Goal: Task Accomplishment & Management: Use online tool/utility

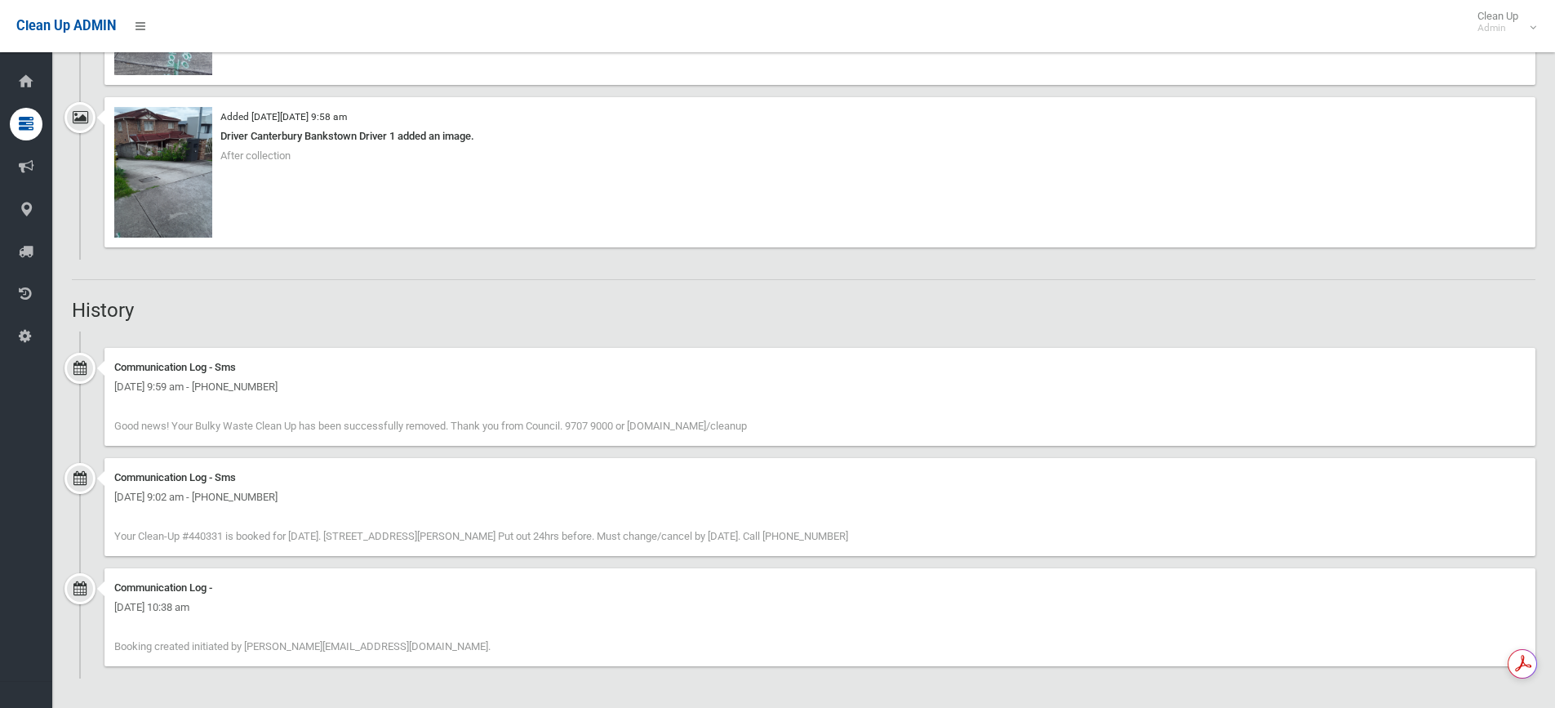
scroll to position [1224, 0]
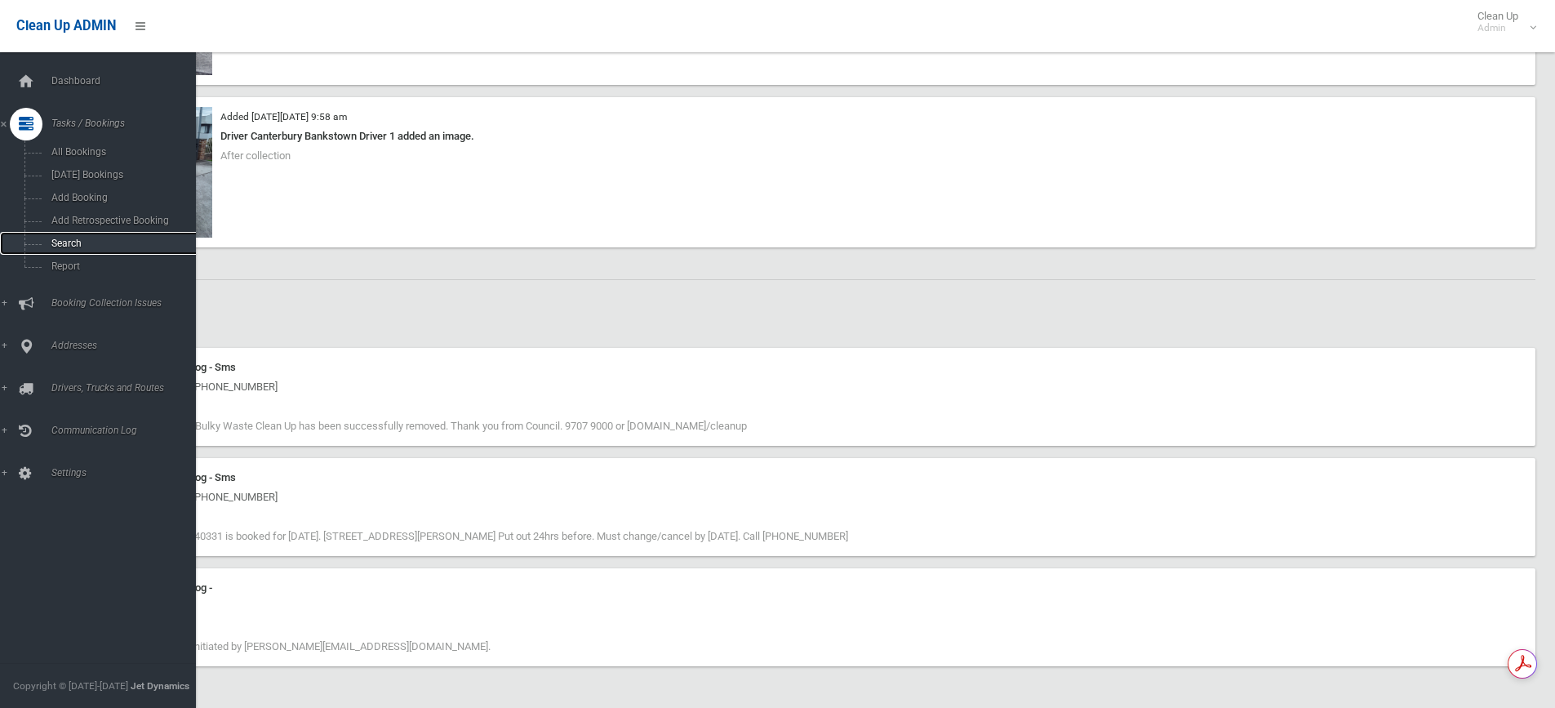
click at [122, 249] on link "Search" at bounding box center [104, 243] width 208 height 23
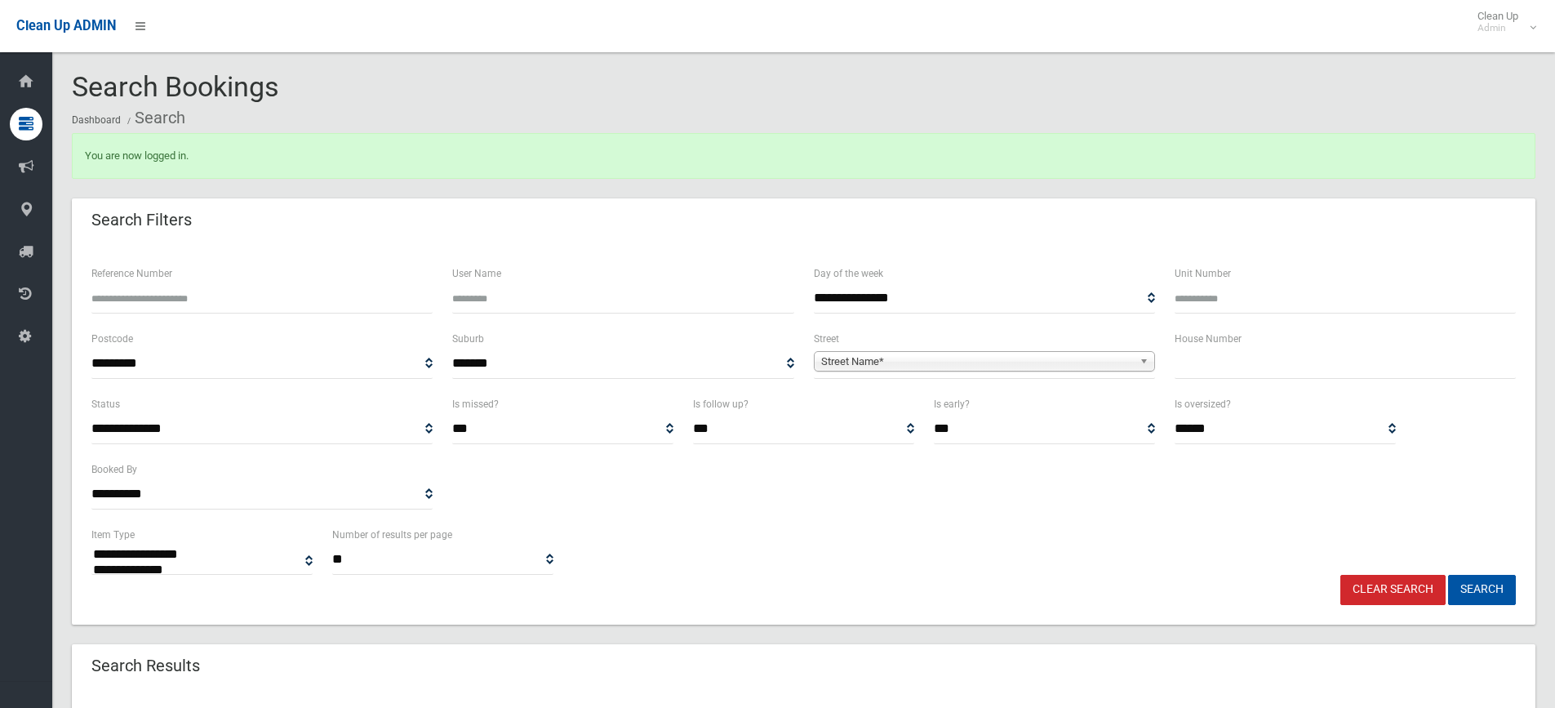
select select
click at [236, 312] on input "Reference Number" at bounding box center [261, 298] width 341 height 30
type input "******"
click at [1448, 575] on button "Search" at bounding box center [1482, 590] width 68 height 30
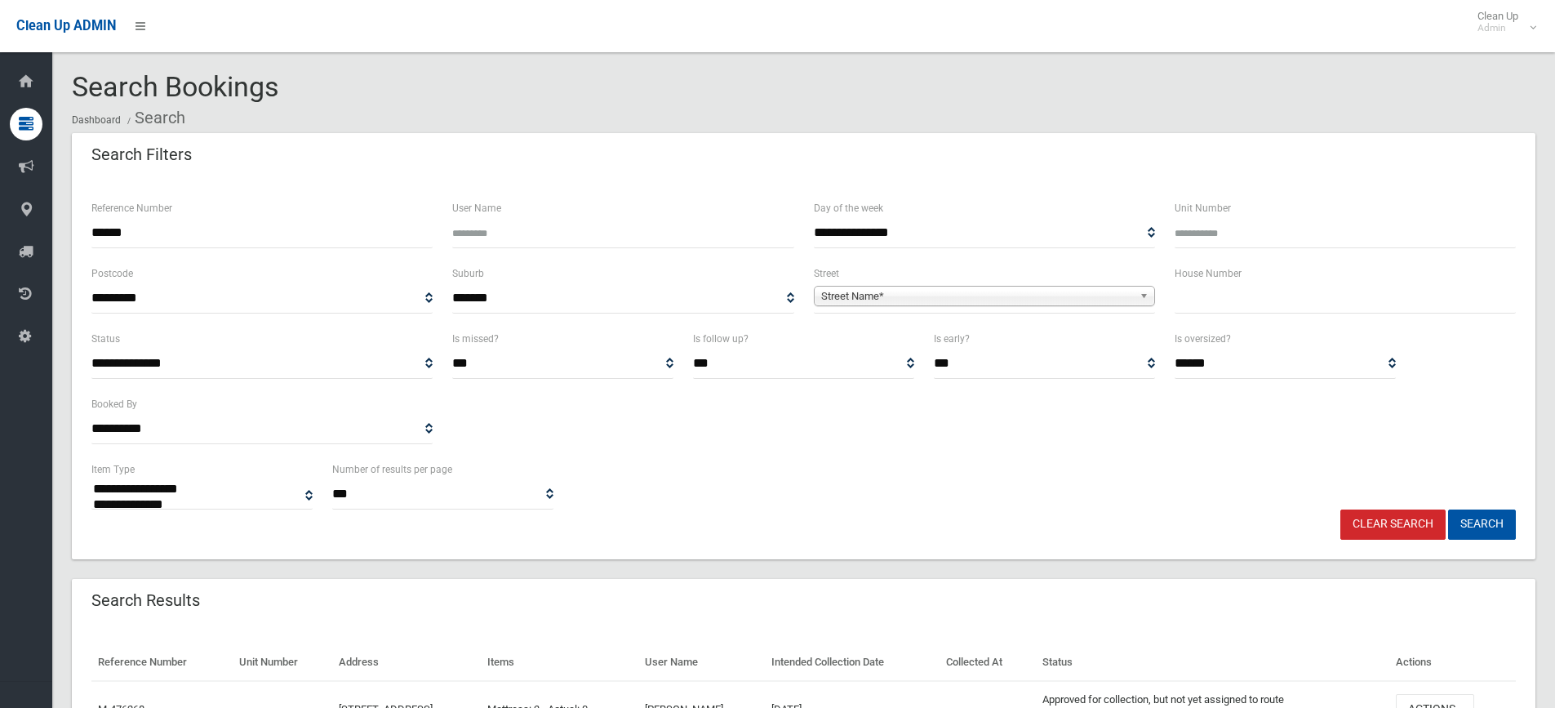
select select
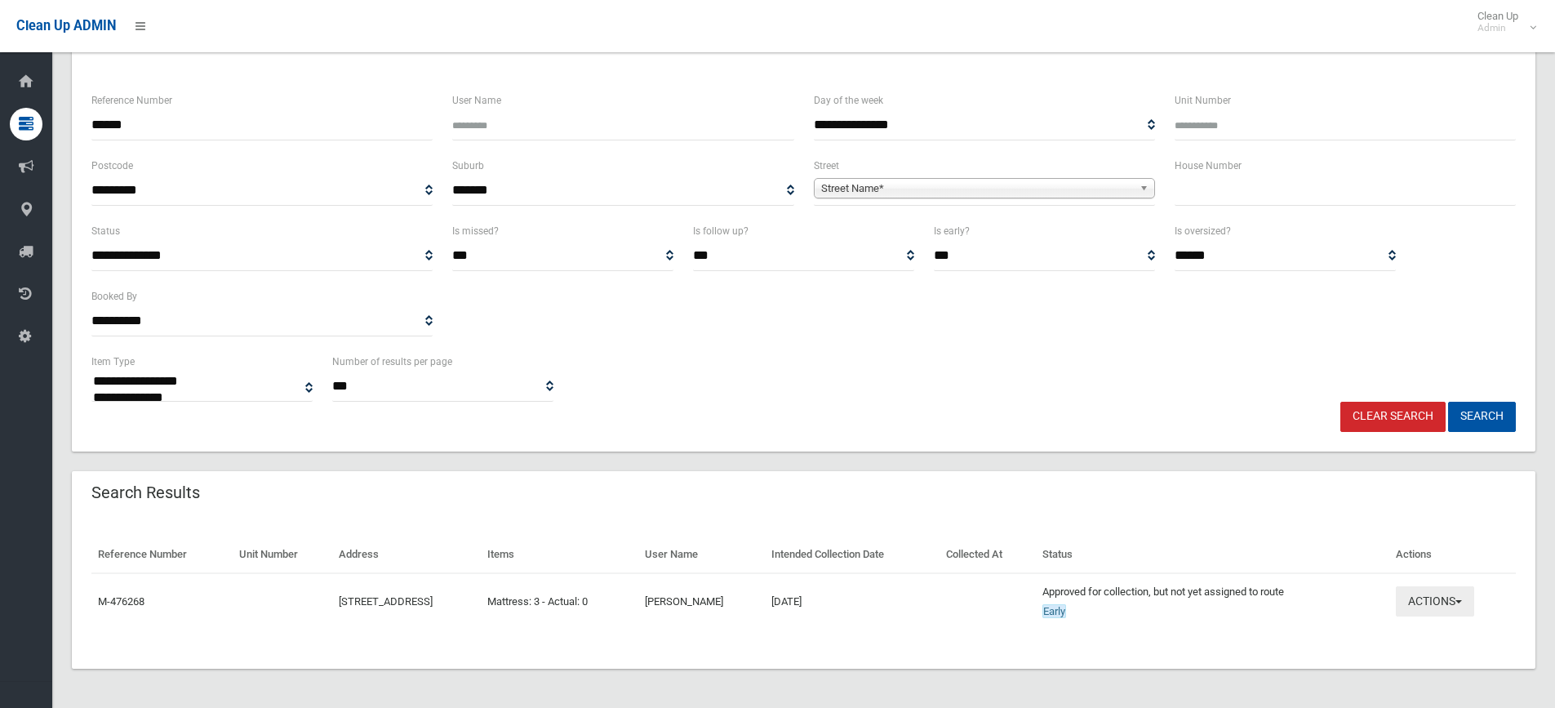
click at [1407, 607] on button "Actions" at bounding box center [1435, 601] width 78 height 30
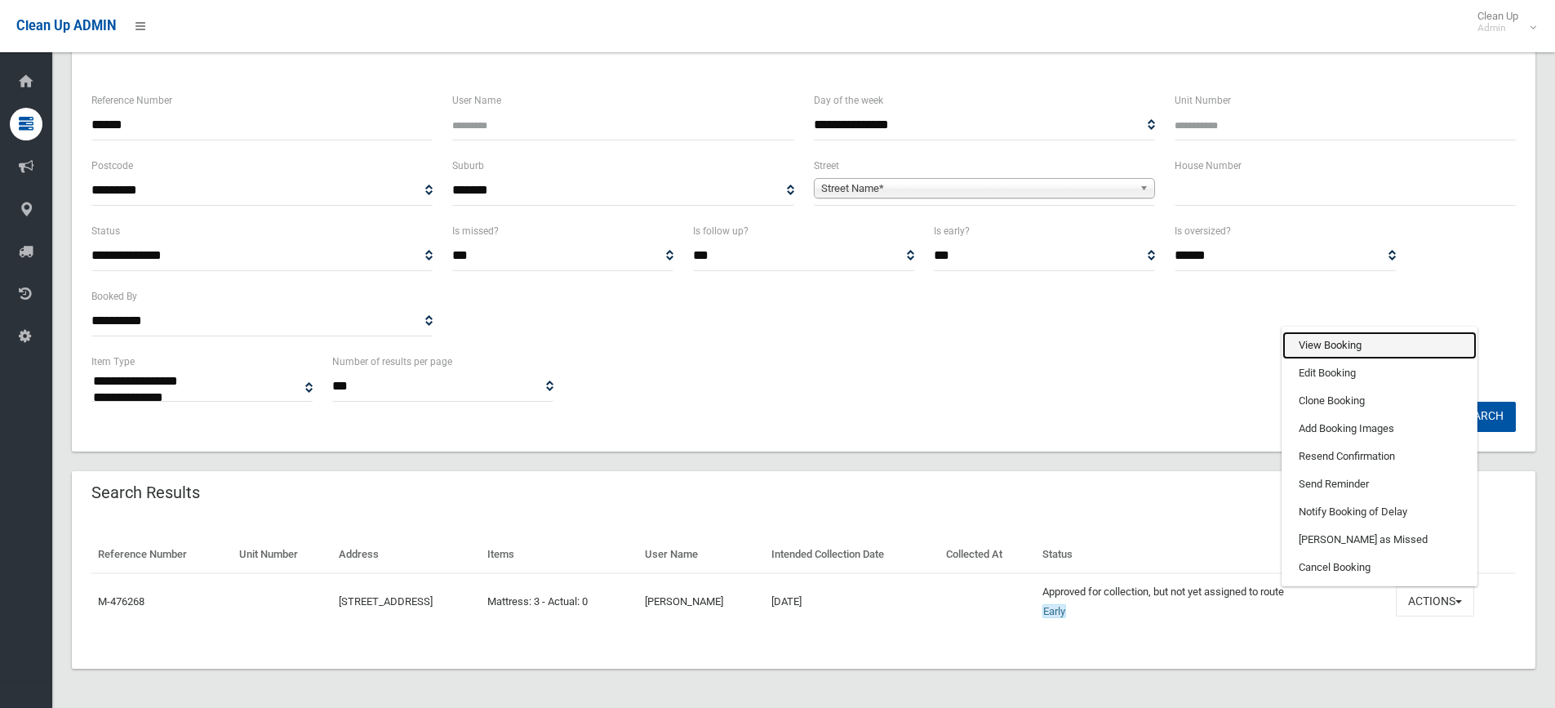
click at [1400, 357] on link "View Booking" at bounding box center [1379, 345] width 194 height 28
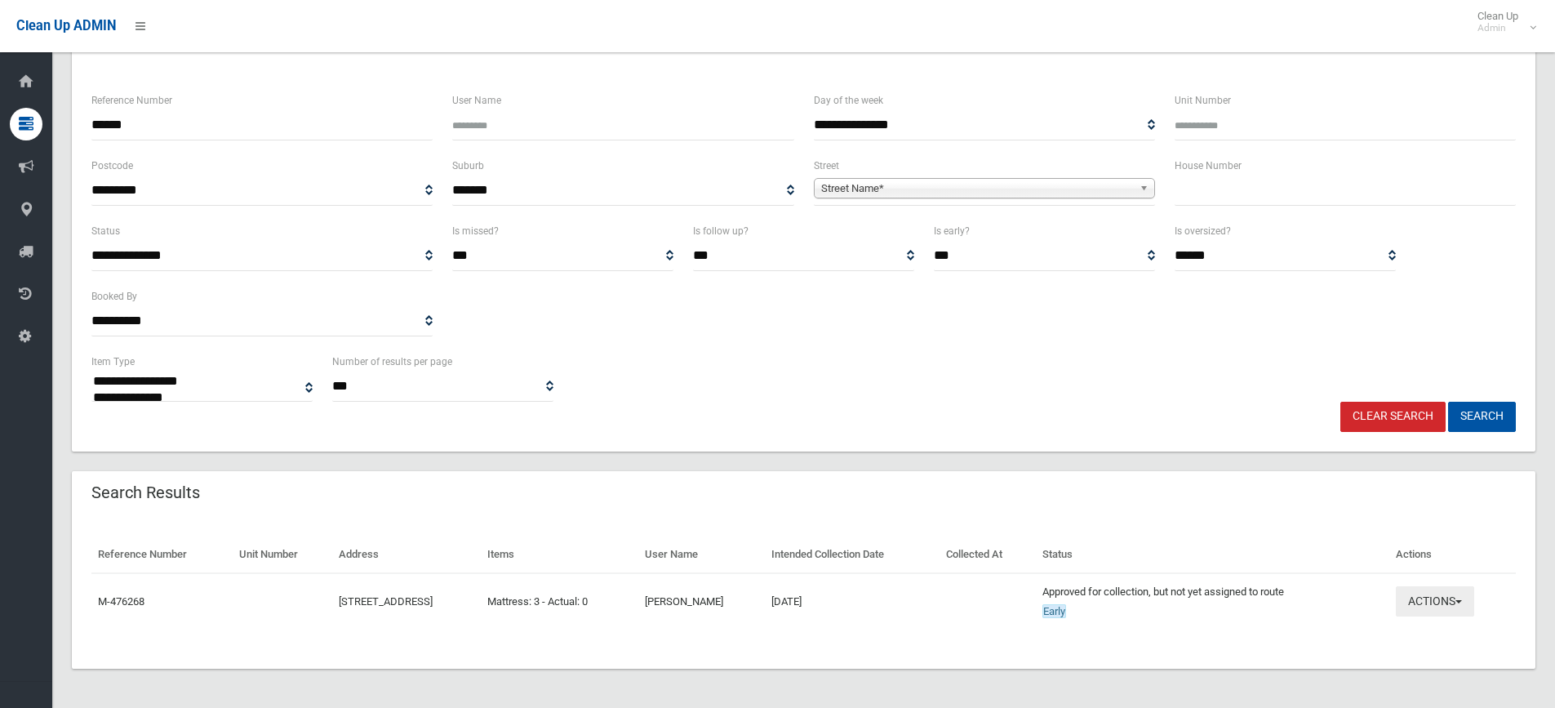
click at [1457, 603] on button "Actions" at bounding box center [1435, 601] width 78 height 30
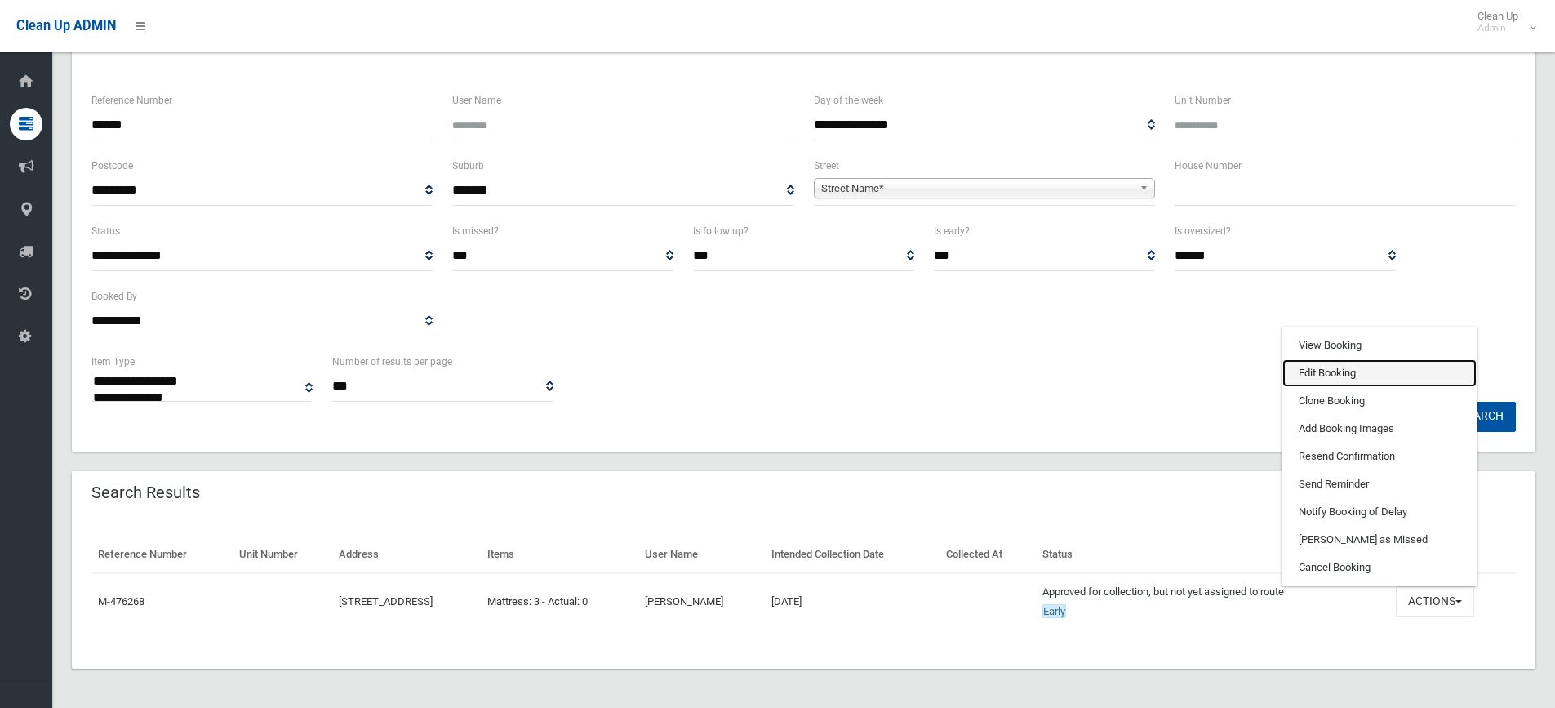
click at [1387, 377] on link "Edit Booking" at bounding box center [1379, 373] width 194 height 28
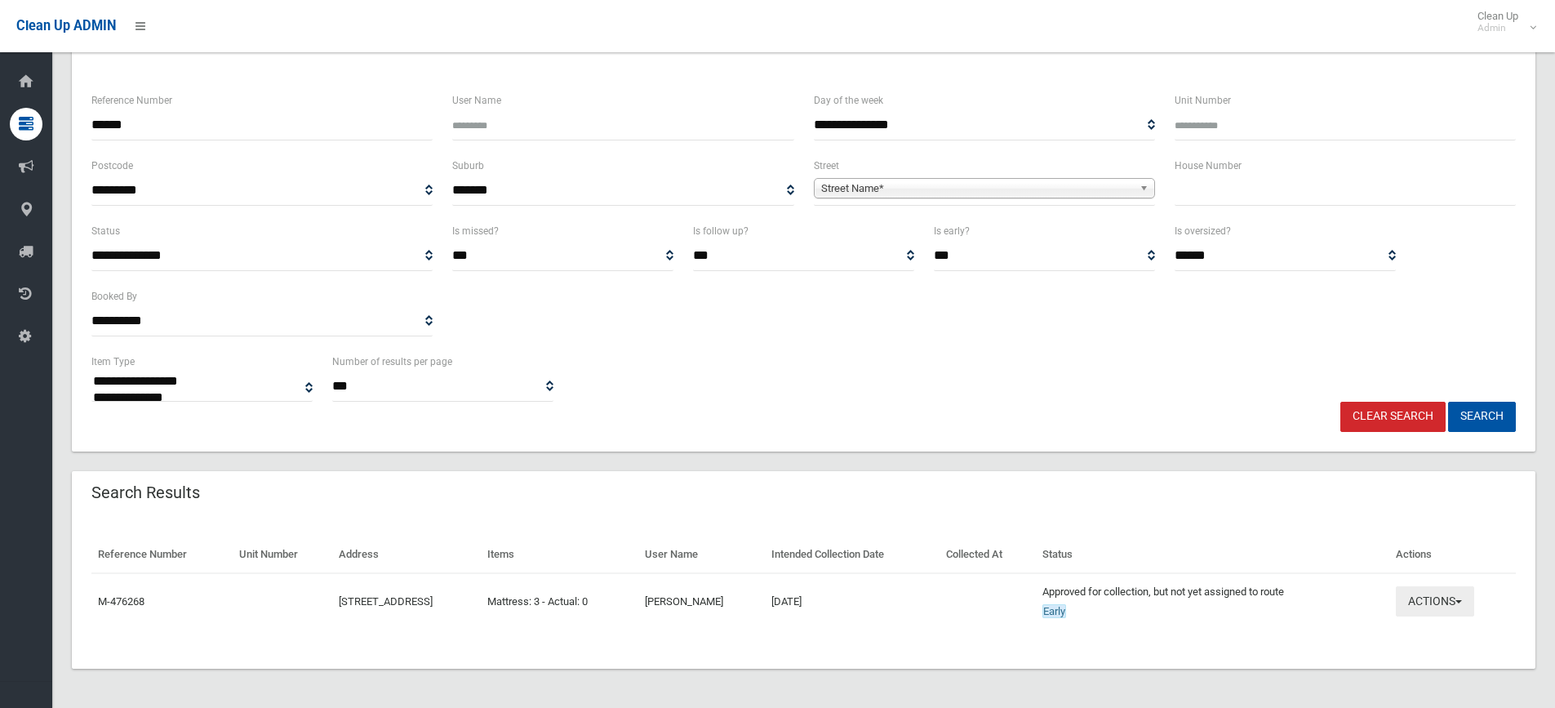
click at [1425, 607] on button "Actions" at bounding box center [1435, 601] width 78 height 30
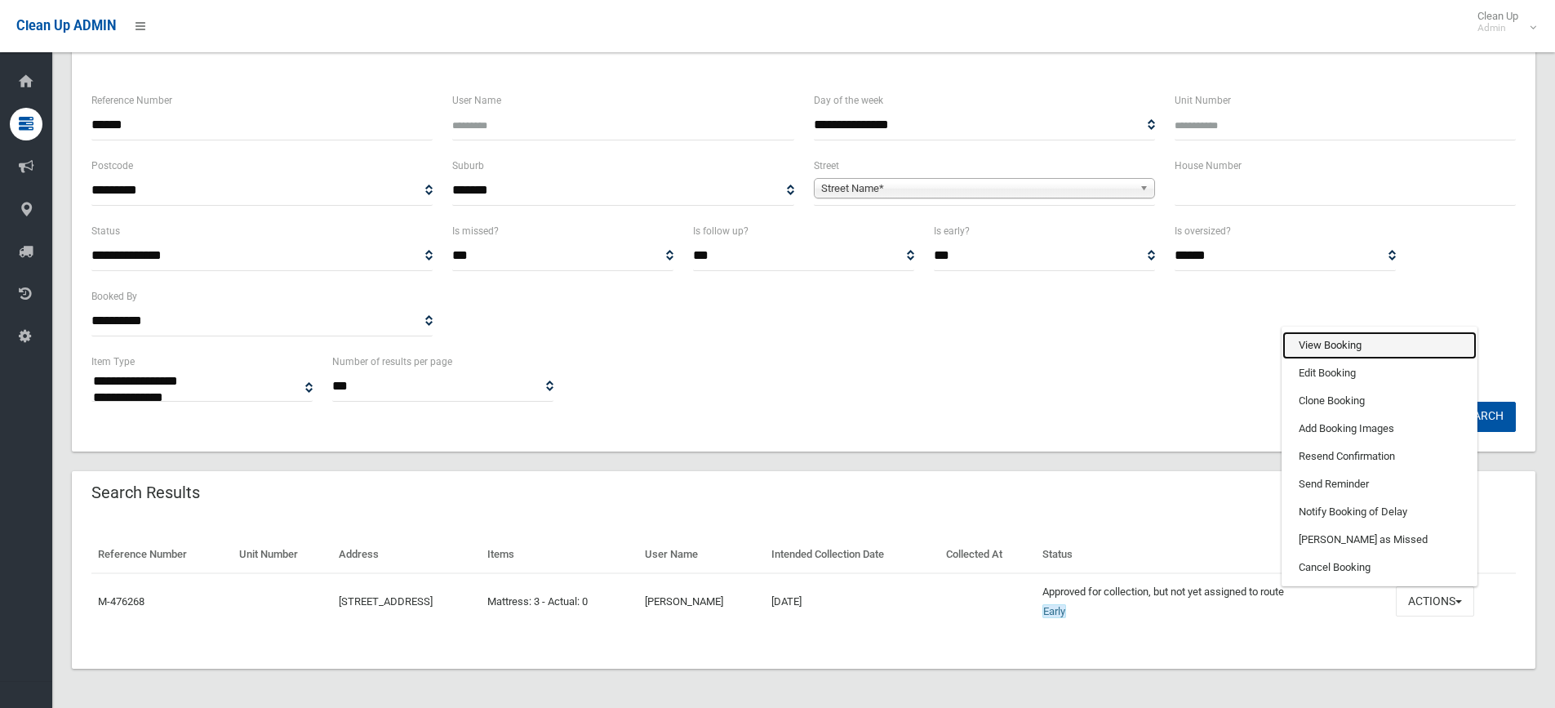
click at [1391, 337] on link "View Booking" at bounding box center [1379, 345] width 194 height 28
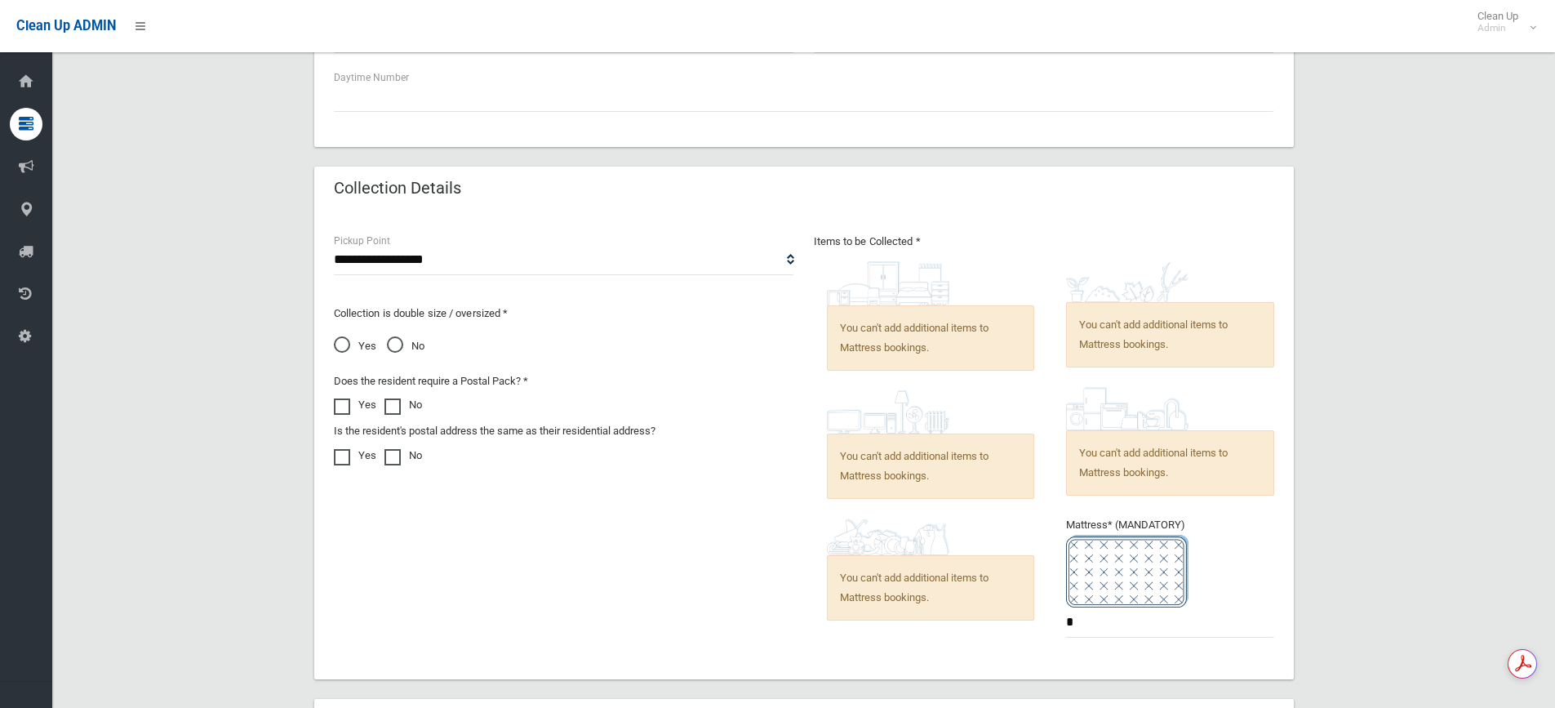
scroll to position [1248, 0]
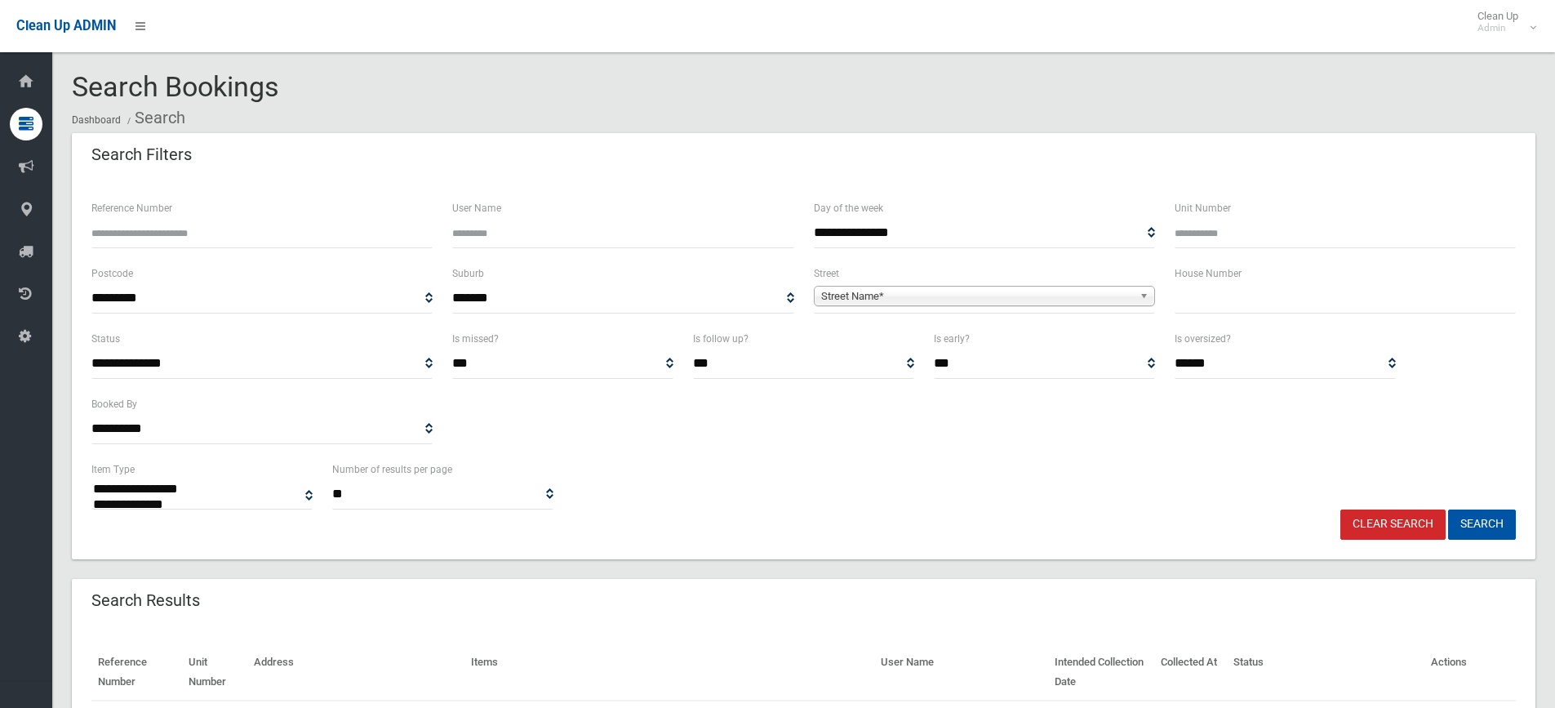
select select
click at [1252, 282] on div "House Number" at bounding box center [1344, 289] width 341 height 50
click at [1193, 296] on input "text" at bounding box center [1344, 298] width 341 height 30
type input "***"
click at [1116, 306] on div "Street Name*" at bounding box center [984, 296] width 341 height 20
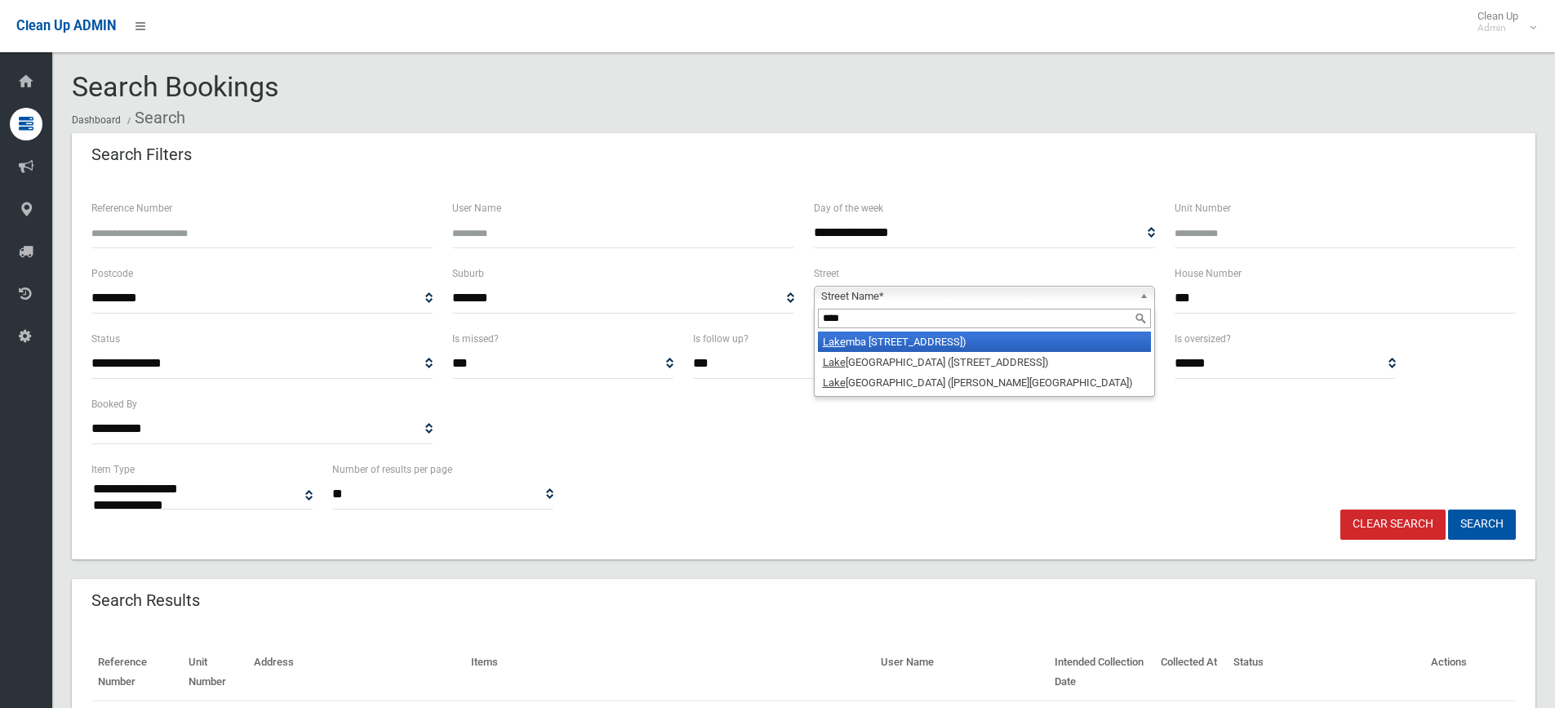
type input "****"
click at [977, 344] on li "Lake mba Street (LAKEMBA 2195)" at bounding box center [984, 341] width 333 height 20
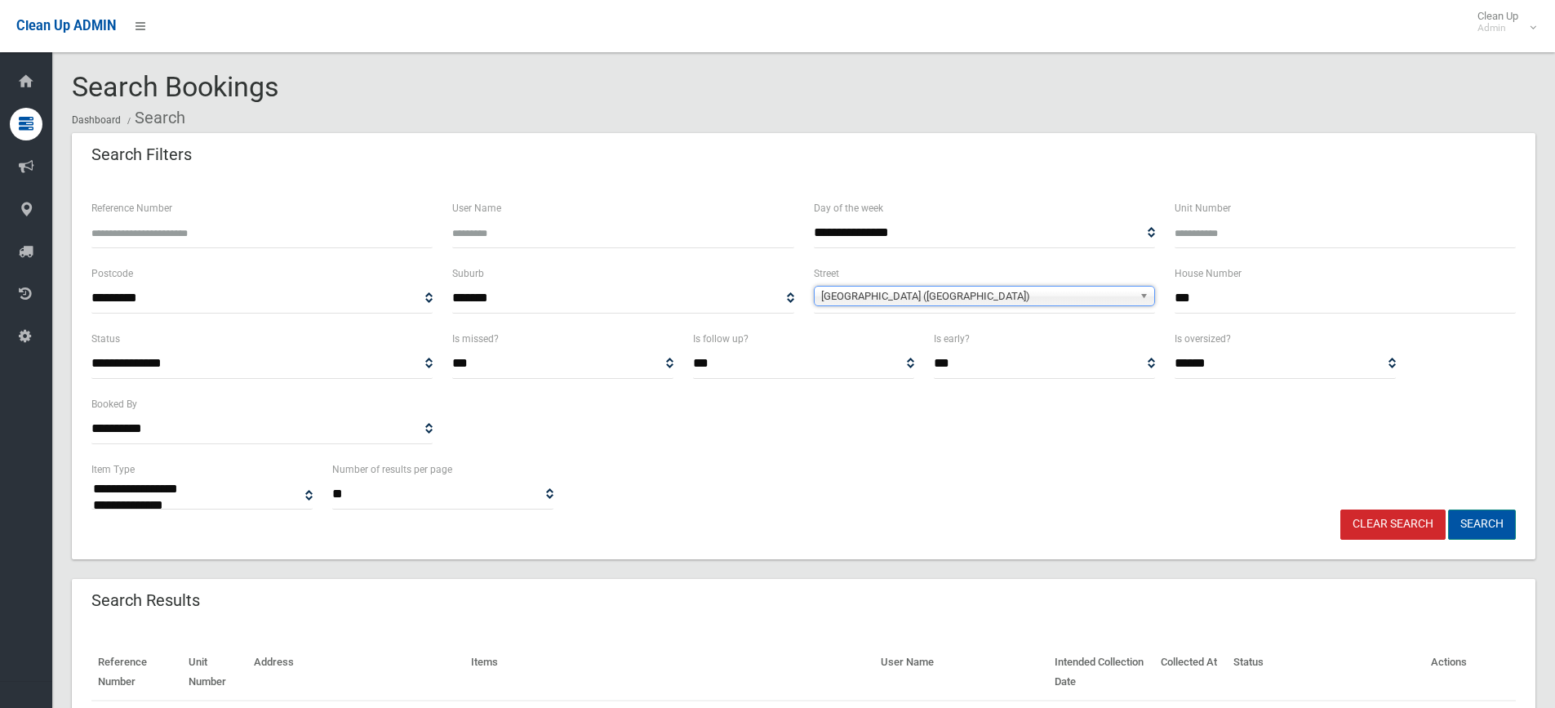
click at [1480, 513] on button "Search" at bounding box center [1482, 524] width 68 height 30
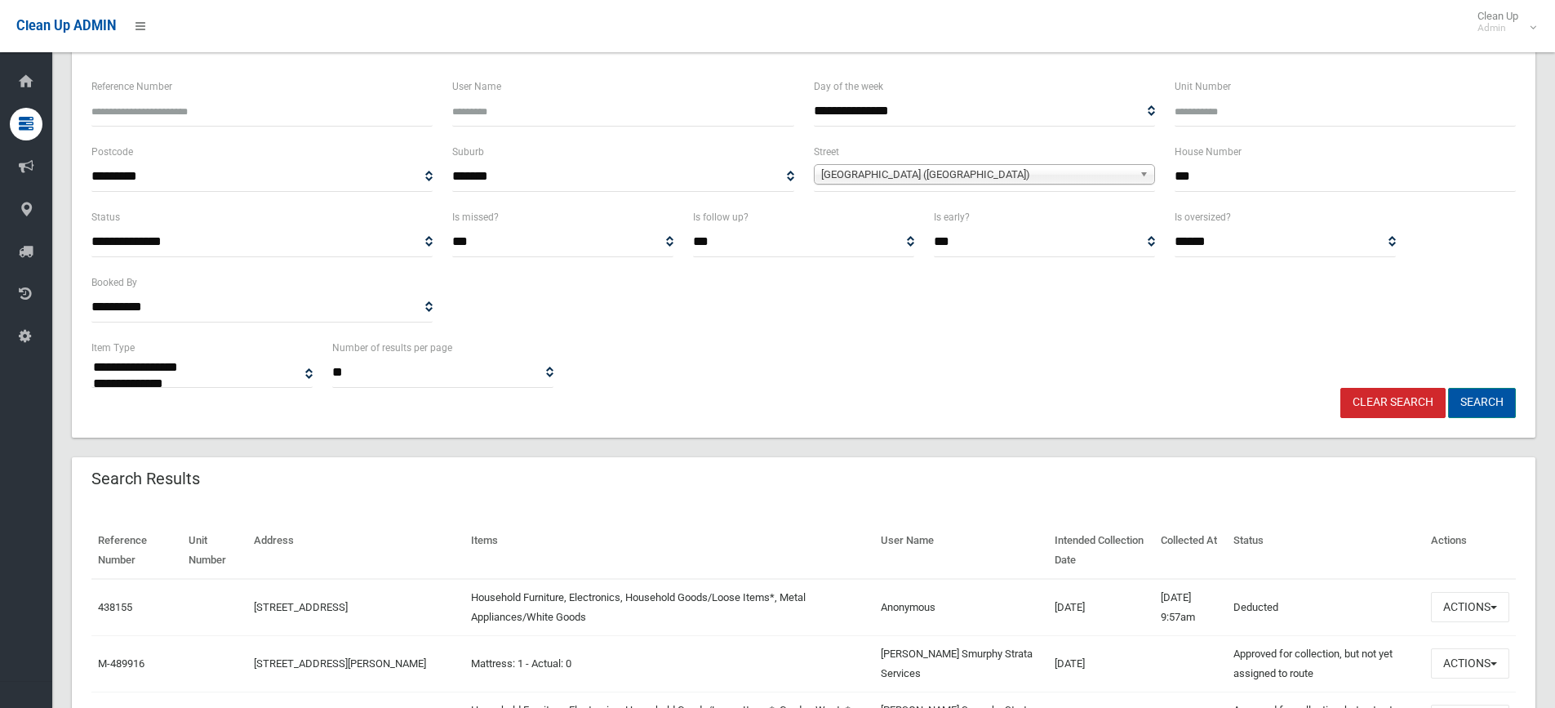
scroll to position [245, 0]
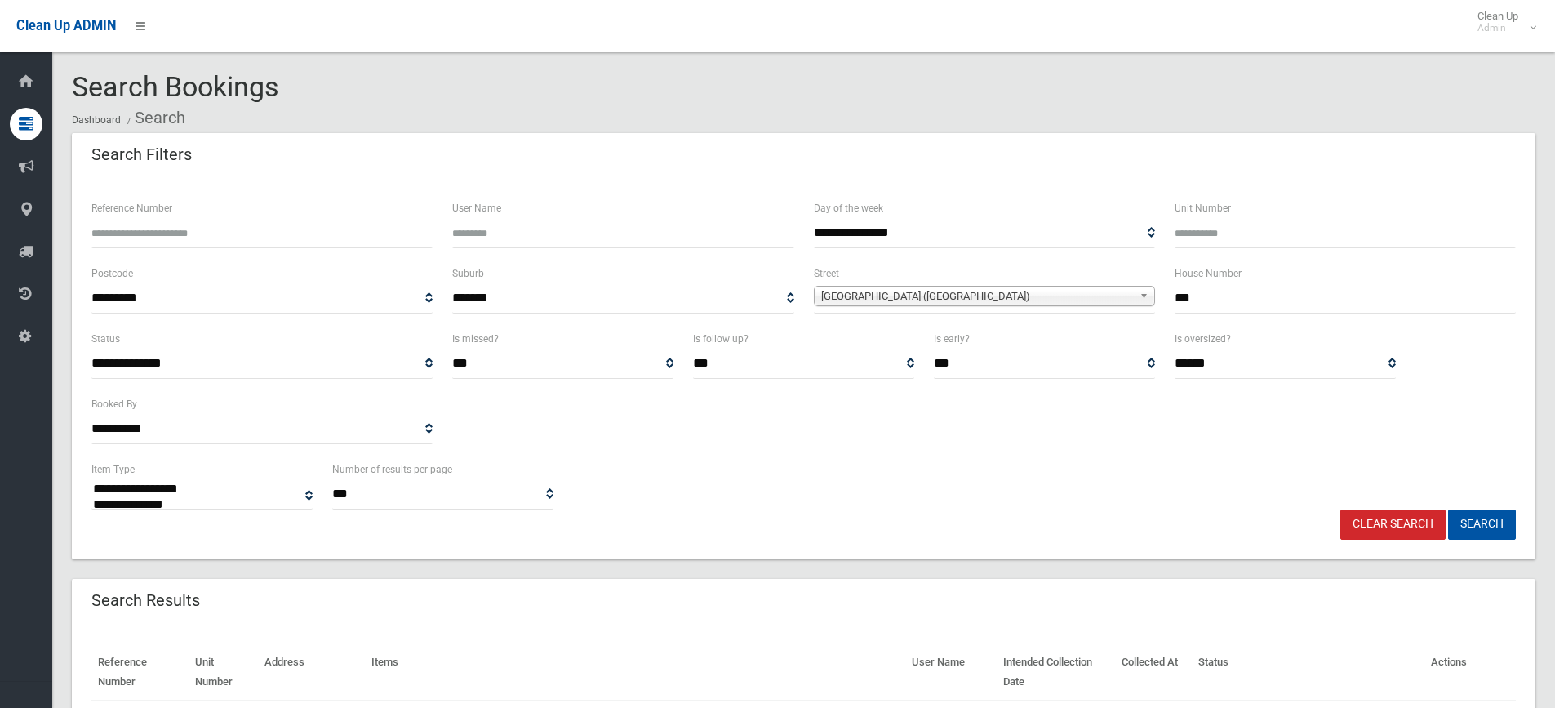
select select
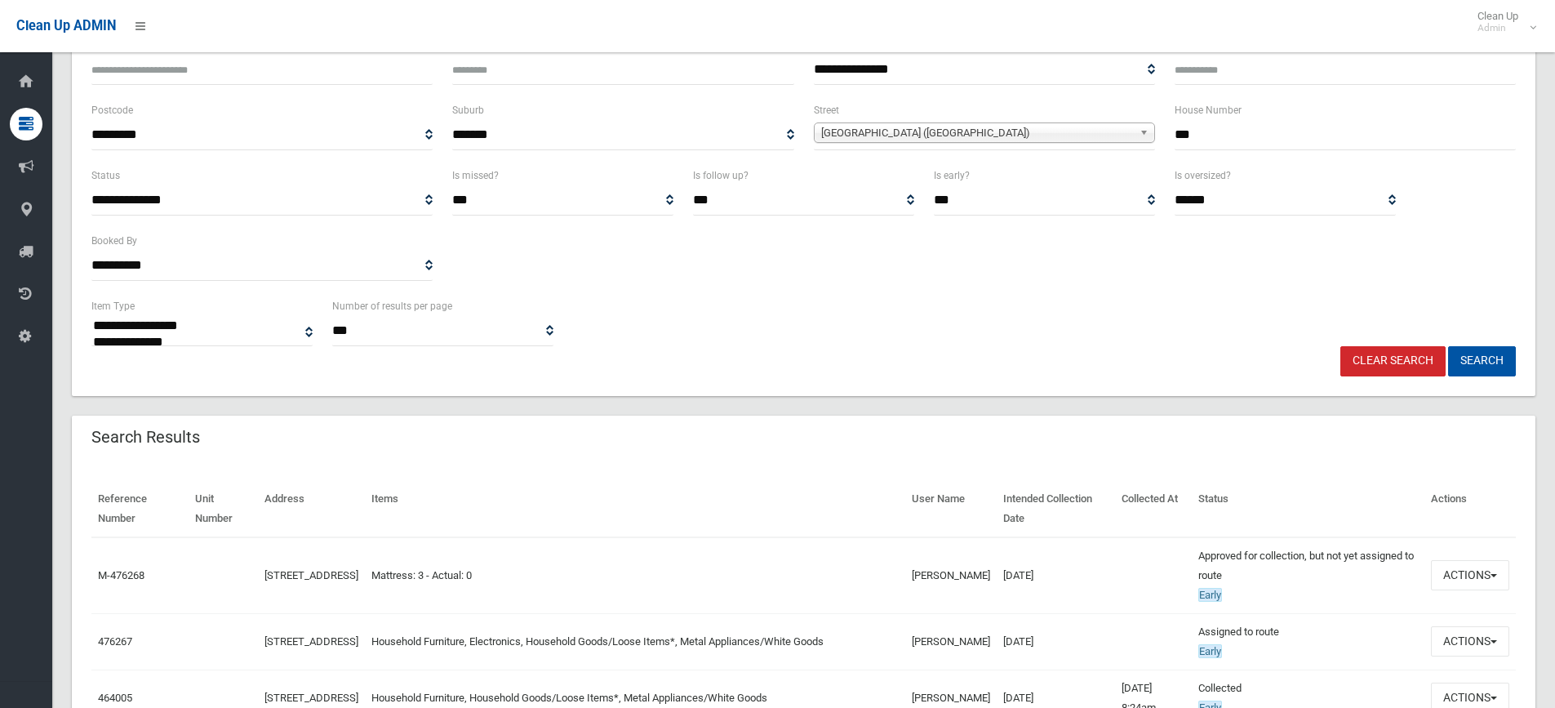
scroll to position [245, 0]
